Goal: Information Seeking & Learning: Learn about a topic

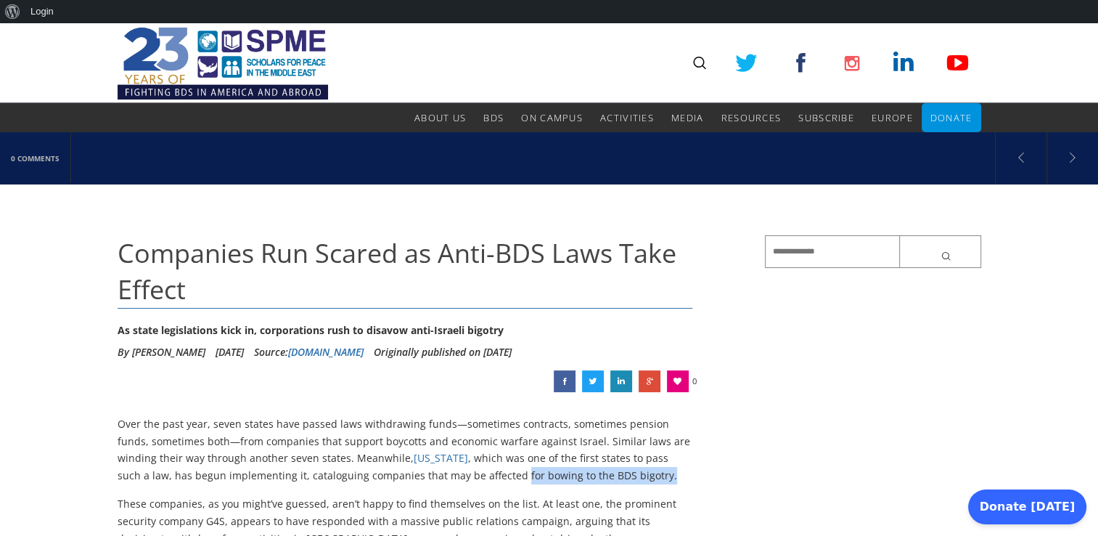
drag, startPoint x: 441, startPoint y: 475, endPoint x: 589, endPoint y: 475, distance: 147.4
click at [589, 475] on p "Over the past year, seven states have passed laws withdrawing funds—sometimes c…" at bounding box center [406, 449] width 576 height 69
copy p "for bowing to the BDS bigotry."
click at [830, 255] on input "text" at bounding box center [873, 251] width 216 height 33
paste input "**********"
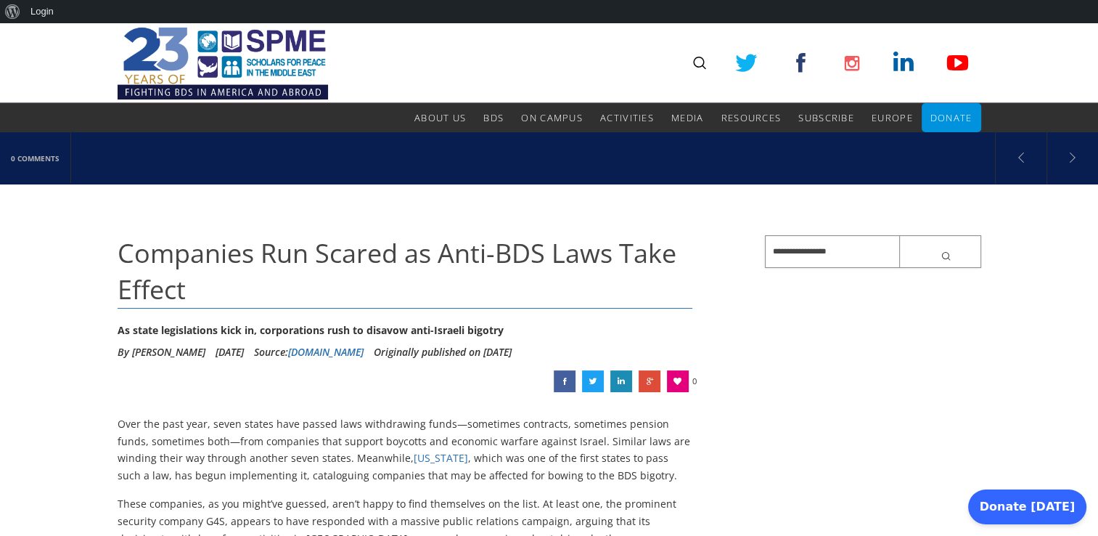
type input "**********"
click at [899, 235] on button "submit" at bounding box center [940, 251] width 82 height 33
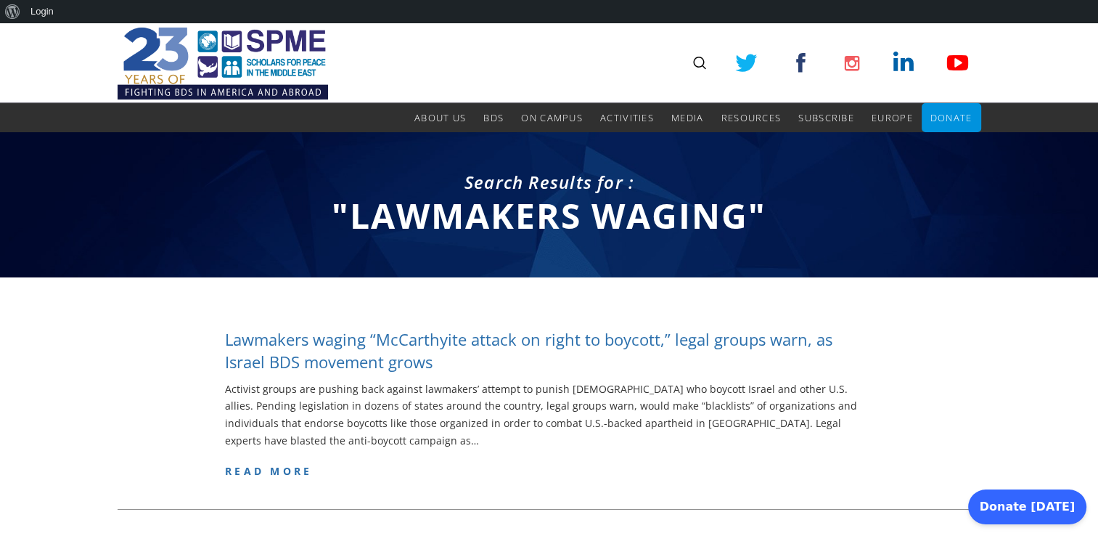
click at [843, 338] on h4 "Lawmakers waging “McCarthyite attack on right to boycott,” legal groups warn, a…" at bounding box center [549, 350] width 648 height 45
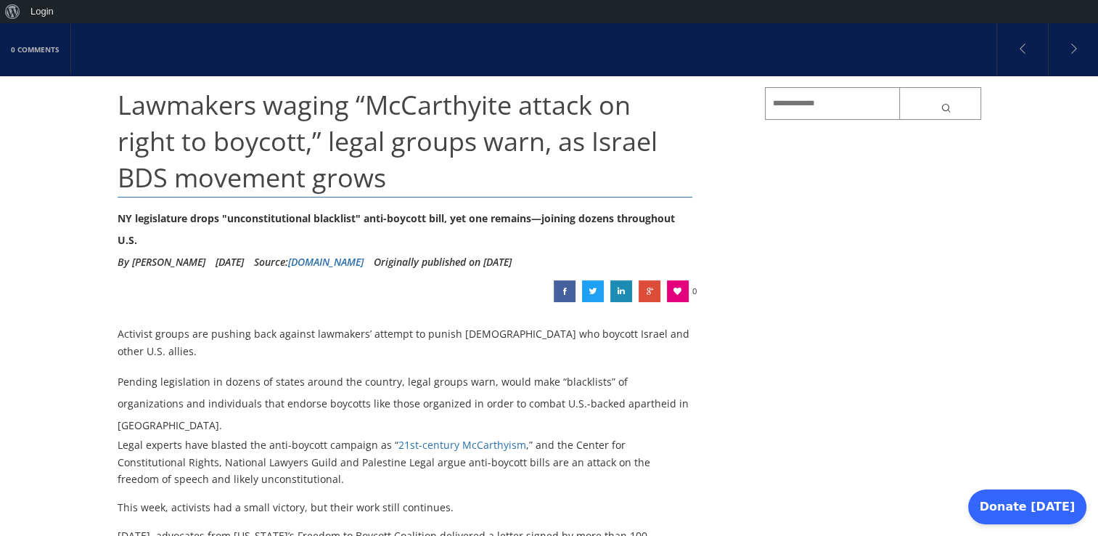
scroll to position [150, 0]
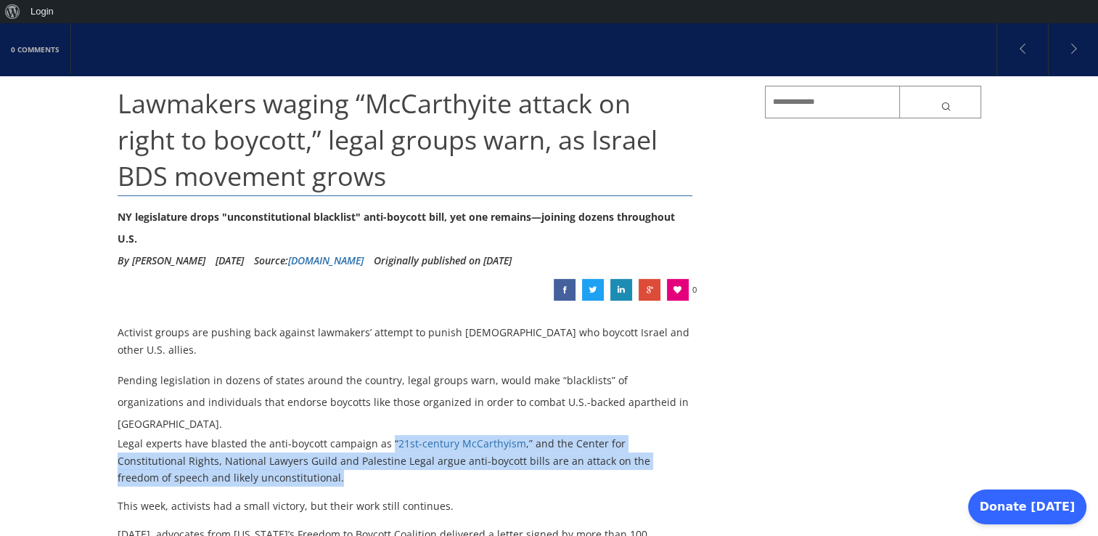
drag, startPoint x: 224, startPoint y: 433, endPoint x: 384, endPoint y: 400, distance: 163.1
click at [384, 435] on p "Legal experts have blasted the anti-boycott campaign as “ 21st-century McCarthy…" at bounding box center [406, 461] width 576 height 52
copy p "“ 21st-century McCarthyism ,” and the Center for Constitutional Rights, Nationa…"
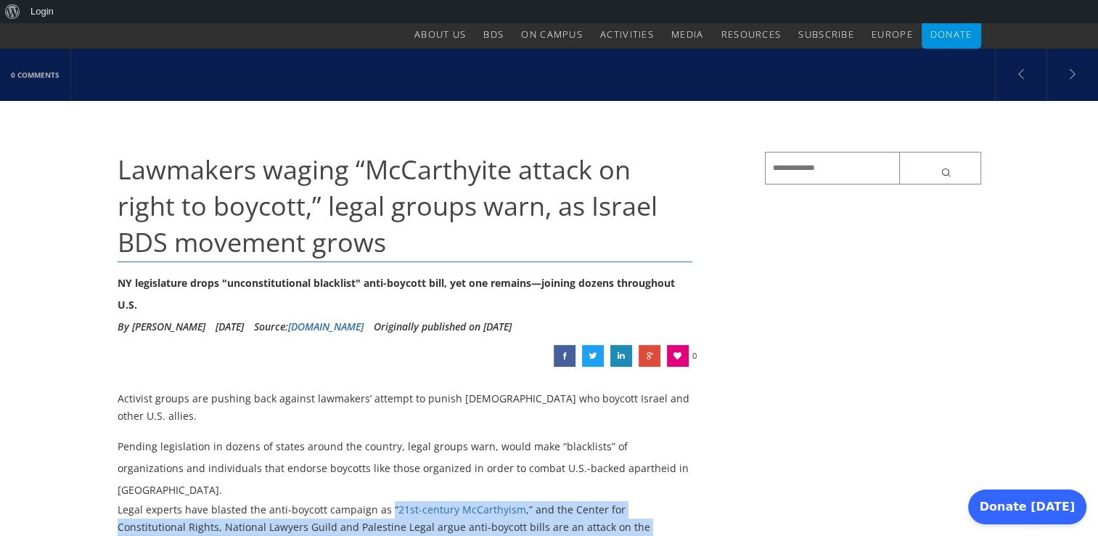
scroll to position [0, 0]
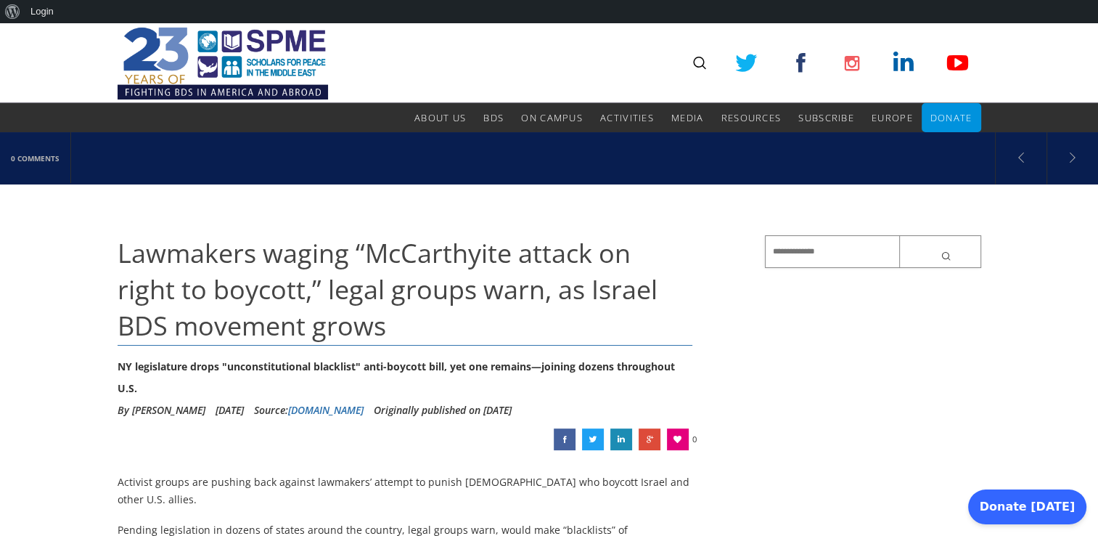
click at [776, 250] on input "text" at bounding box center [873, 251] width 216 height 33
paste input "**********"
type input "**********"
click at [899, 235] on button "submit" at bounding box center [940, 251] width 82 height 33
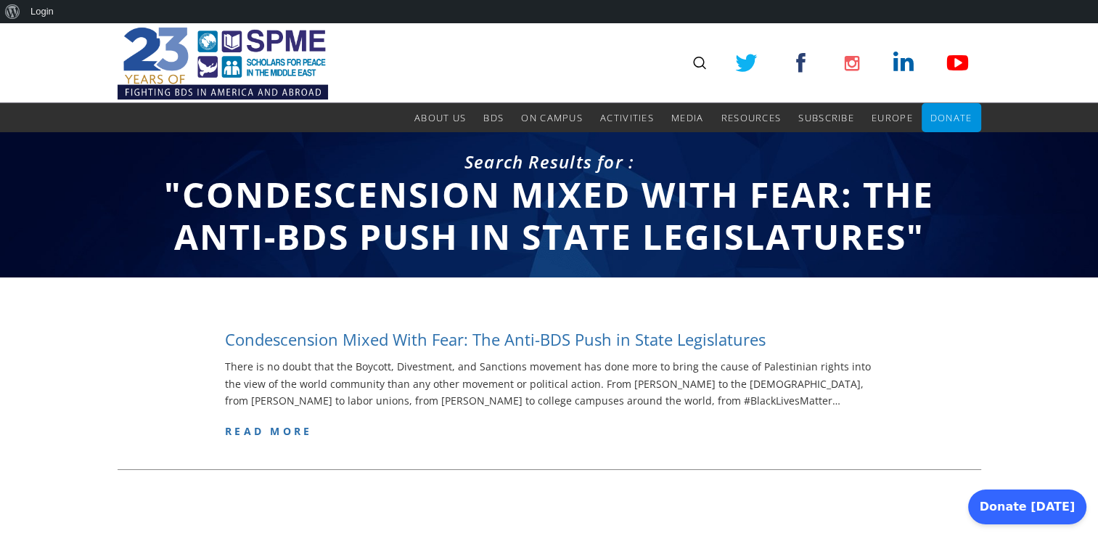
click at [742, 341] on h4 "Condescension Mixed With Fear: The Anti-BDS Push in State Legislatures" at bounding box center [495, 339] width 541 height 23
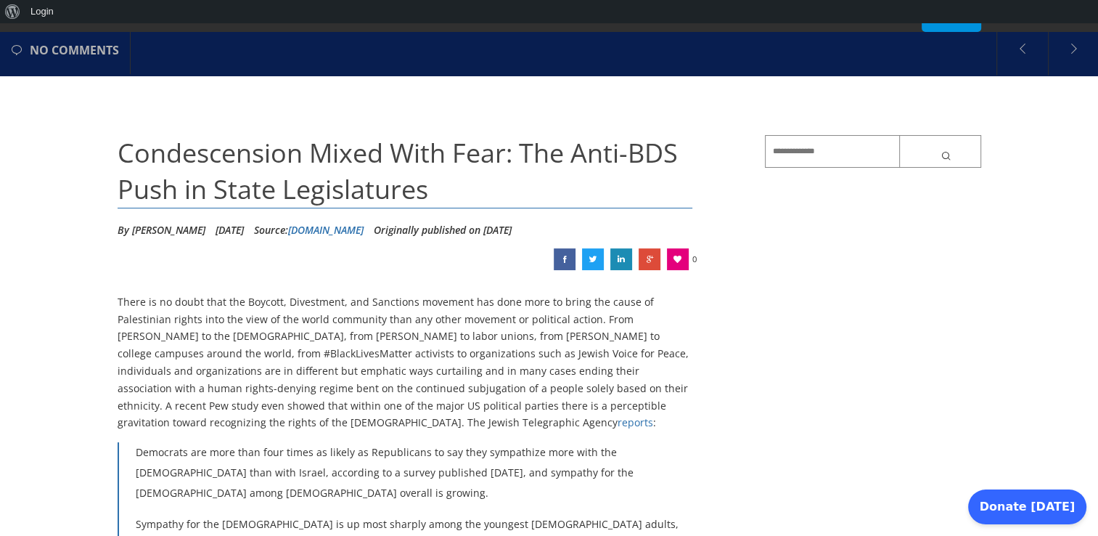
scroll to position [111, 0]
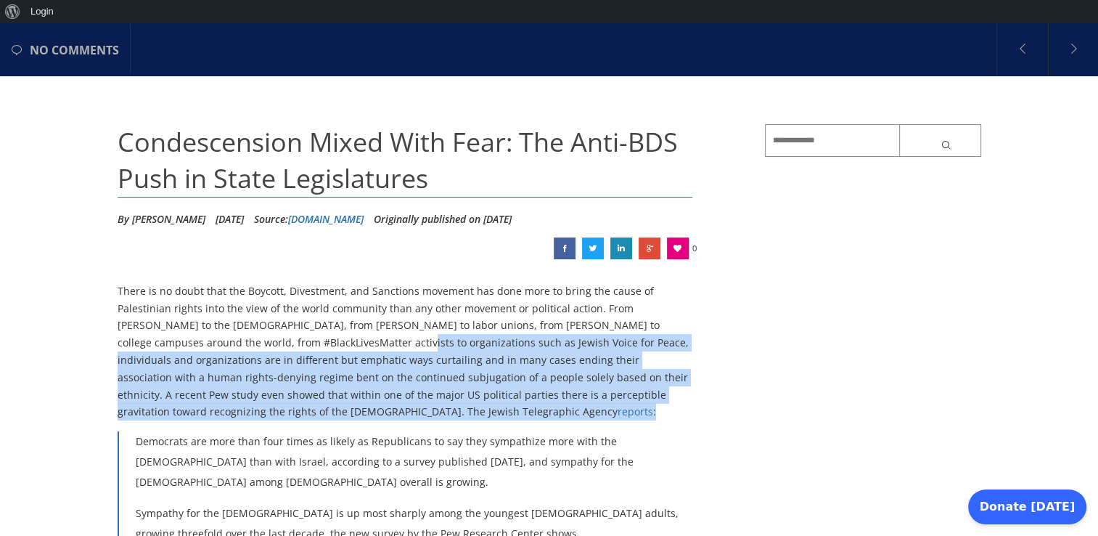
drag, startPoint x: 282, startPoint y: 342, endPoint x: 427, endPoint y: 409, distance: 159.8
click at [427, 409] on p "There is no doubt that the Boycott, Divestment, and Sanctions movement has done…" at bounding box center [406, 351] width 576 height 138
copy p "activists to organizations such as Jewish Voice for Peace, individuals and orga…"
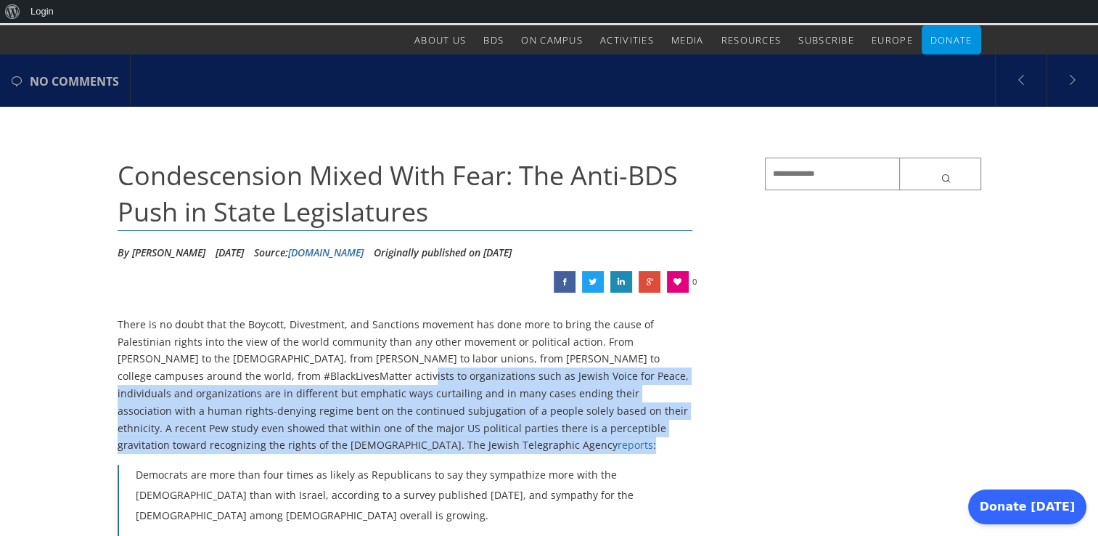
scroll to position [0, 0]
